Goal: Navigation & Orientation: Find specific page/section

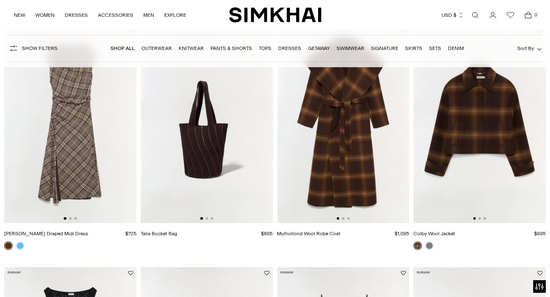
scroll to position [339, 0]
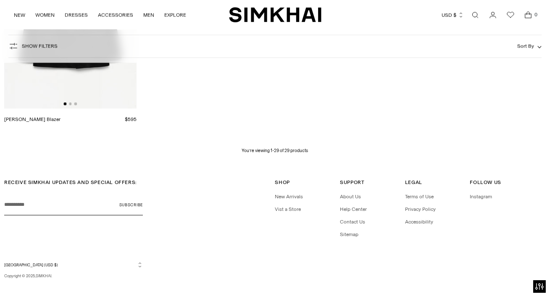
scroll to position [1928, 0]
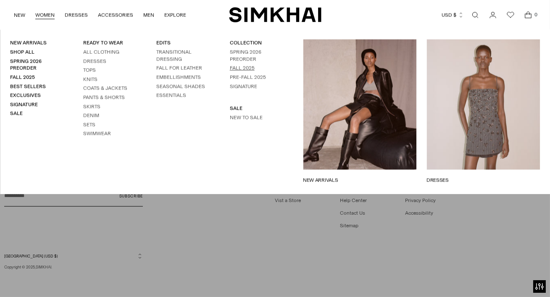
click at [243, 71] on link "Fall 2025" at bounding box center [242, 68] width 25 height 6
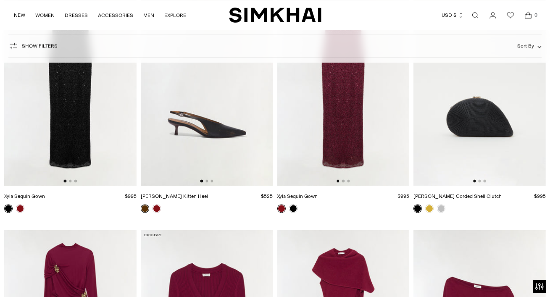
scroll to position [3781, 0]
